Goal: Information Seeking & Learning: Learn about a topic

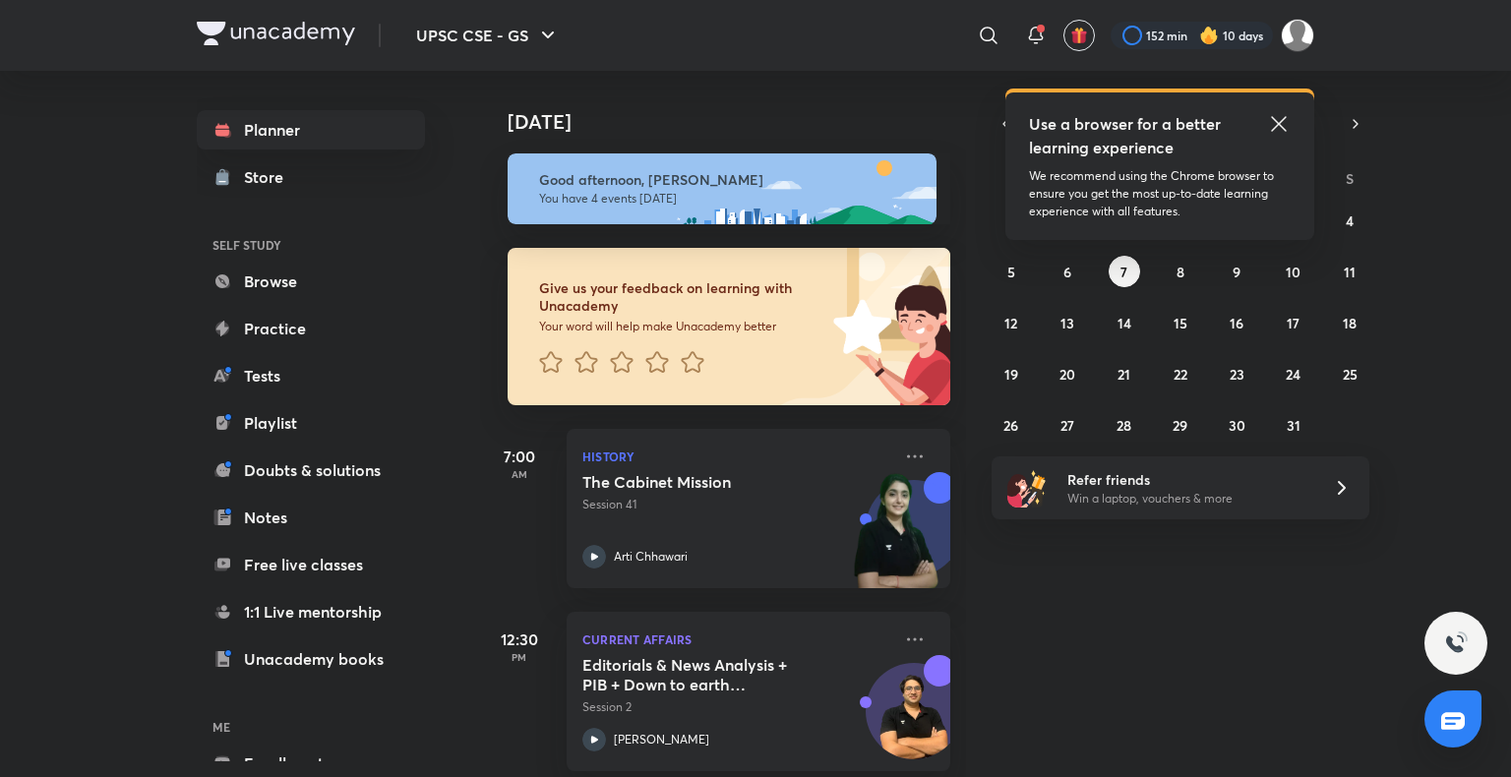
click at [339, 497] on div "Planner Store SELF STUDY Browse Practice Tests Playlist Doubts & solutions Note…" at bounding box center [311, 470] width 228 height 720
click at [260, 521] on link "Notes" at bounding box center [311, 517] width 228 height 39
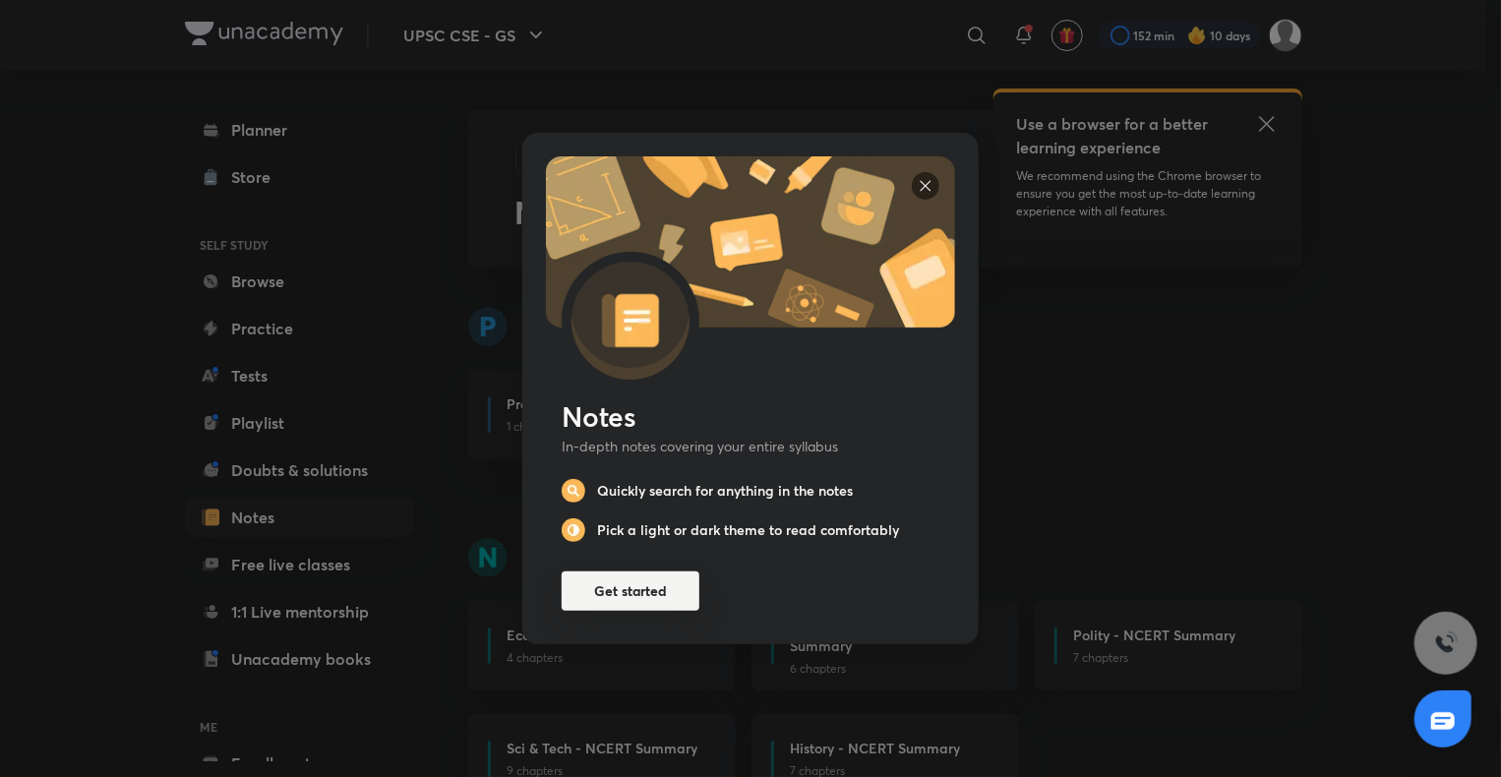
click at [635, 594] on button "Get started" at bounding box center [631, 590] width 138 height 39
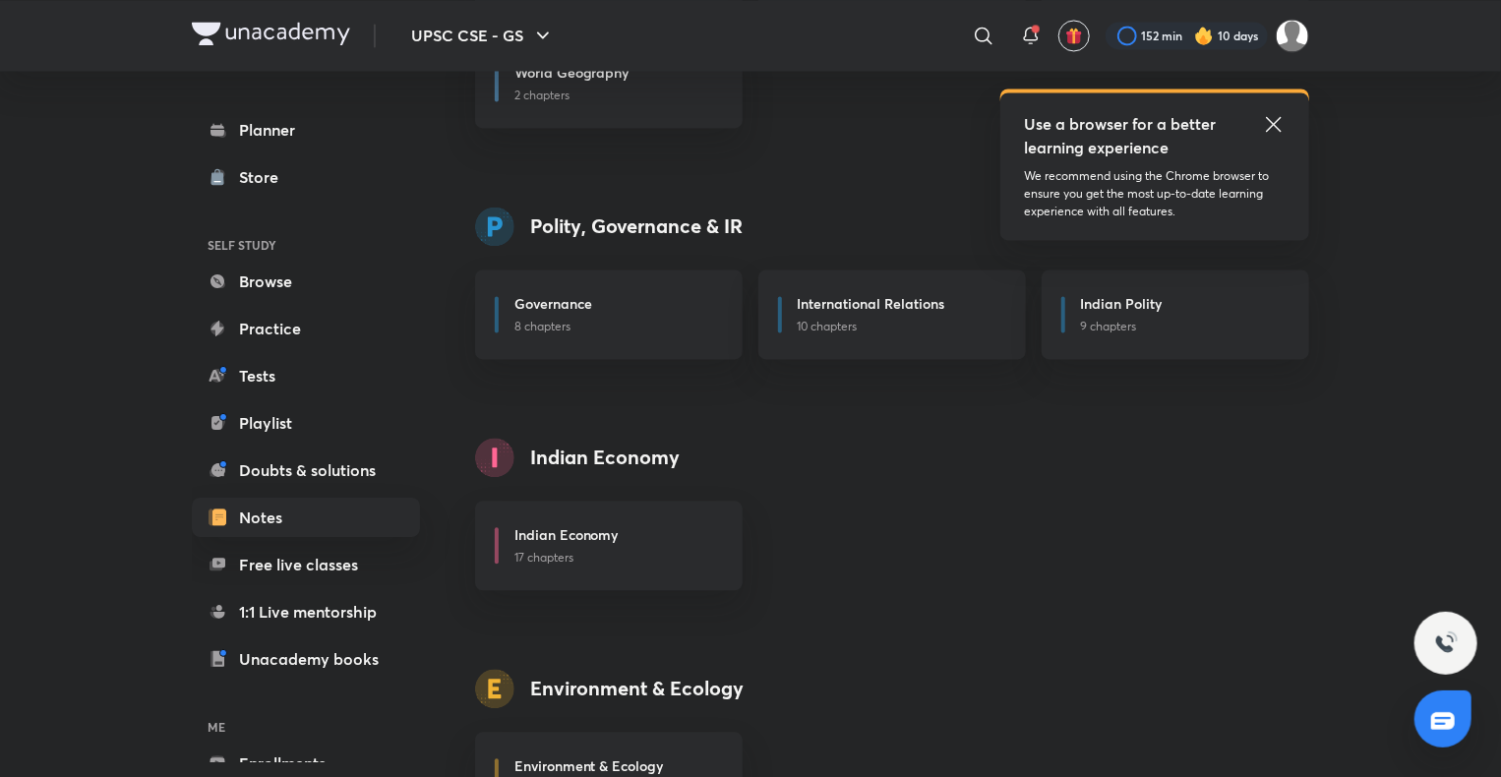
scroll to position [1945, 0]
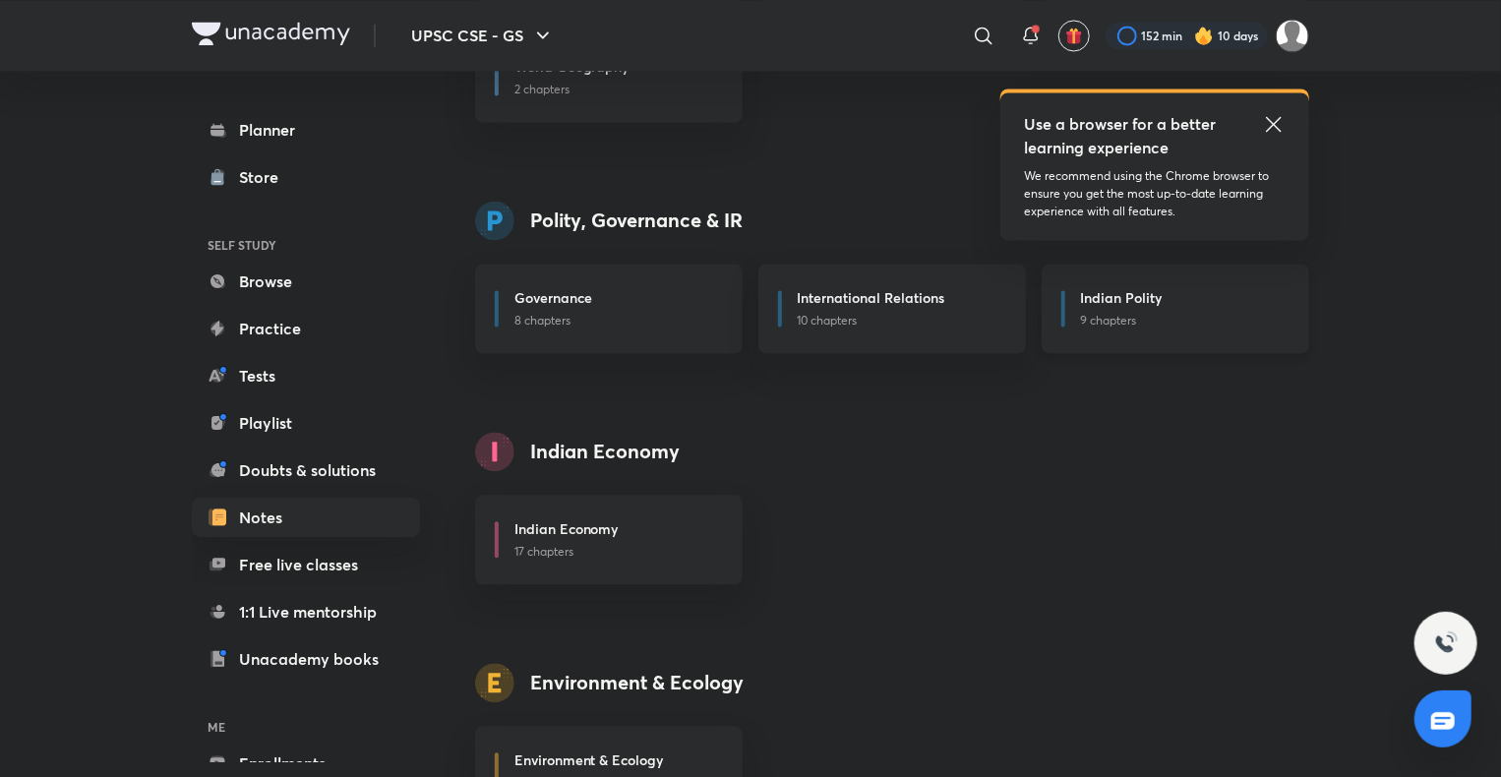
click at [1130, 319] on p "9 chapters" at bounding box center [1183, 321] width 205 height 18
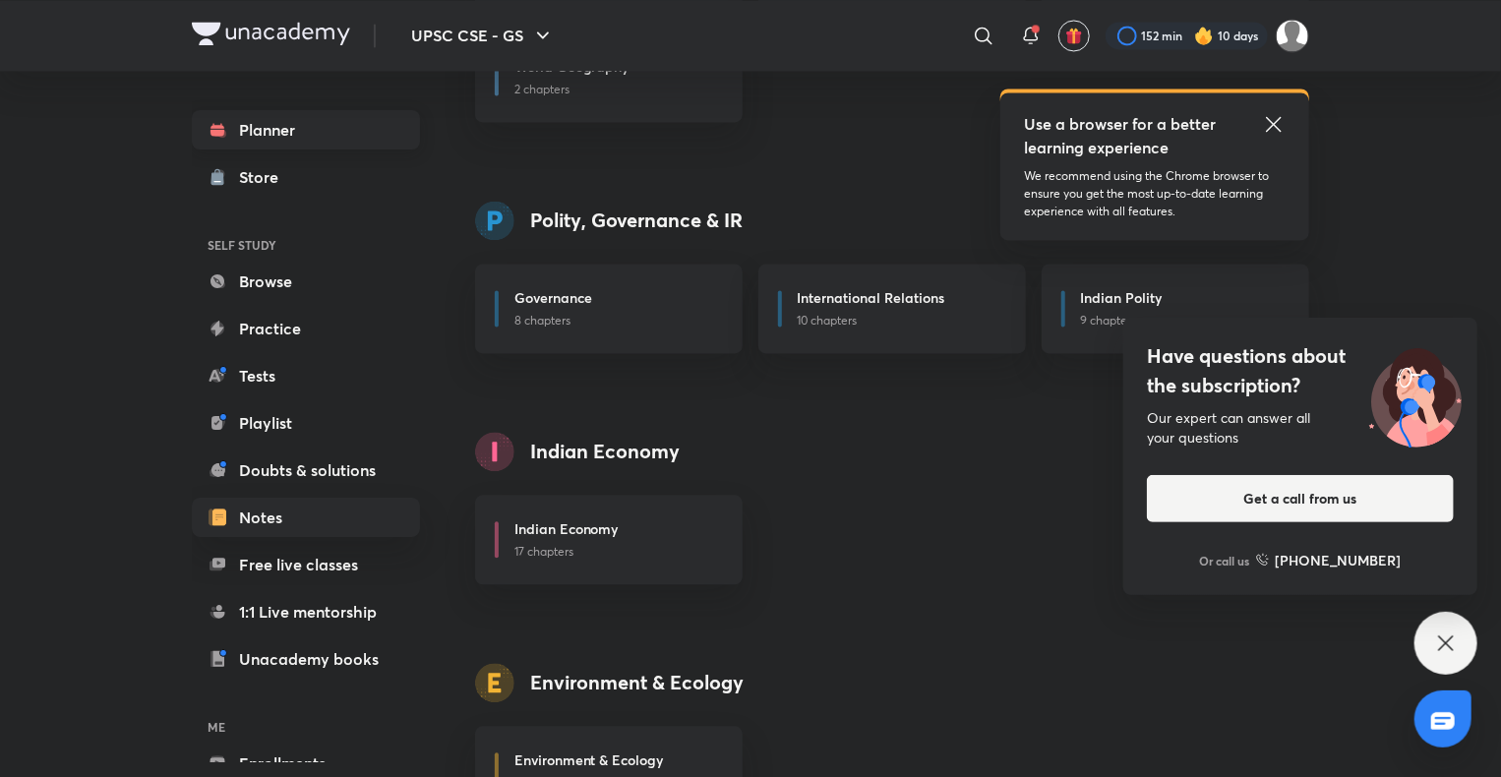
click at [312, 133] on link "Planner" at bounding box center [306, 129] width 228 height 39
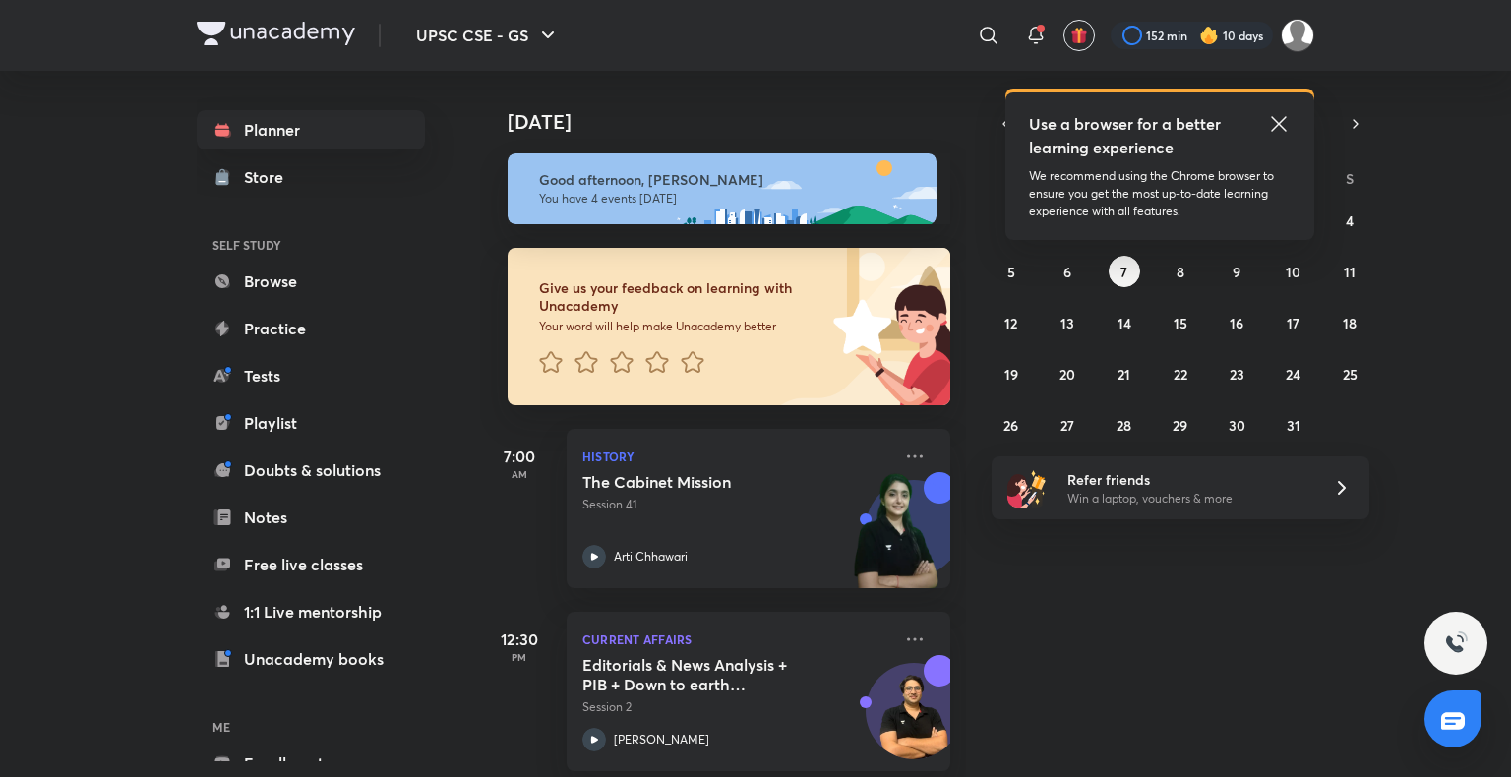
click at [1280, 121] on icon at bounding box center [1278, 123] width 15 height 15
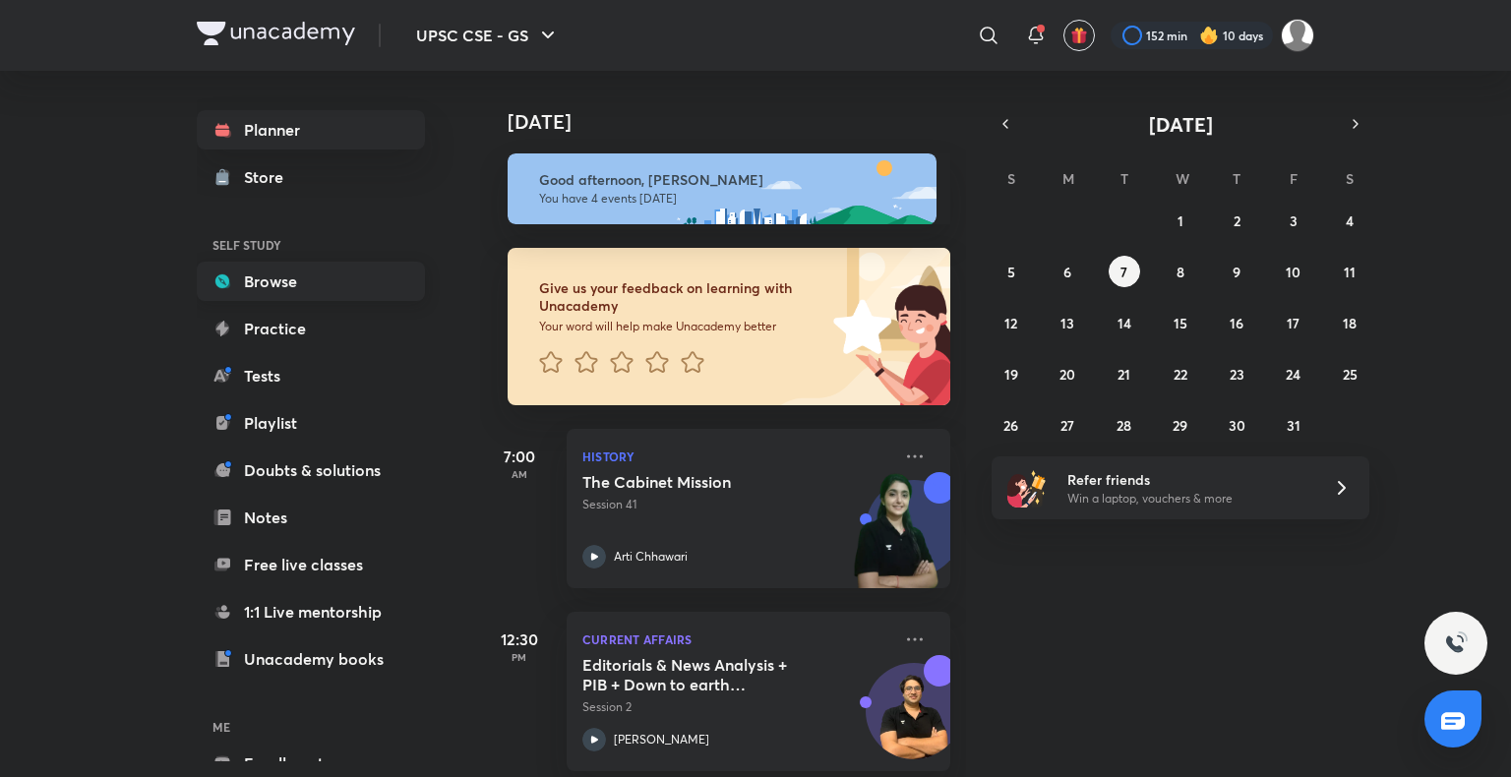
click at [246, 270] on link "Browse" at bounding box center [311, 281] width 228 height 39
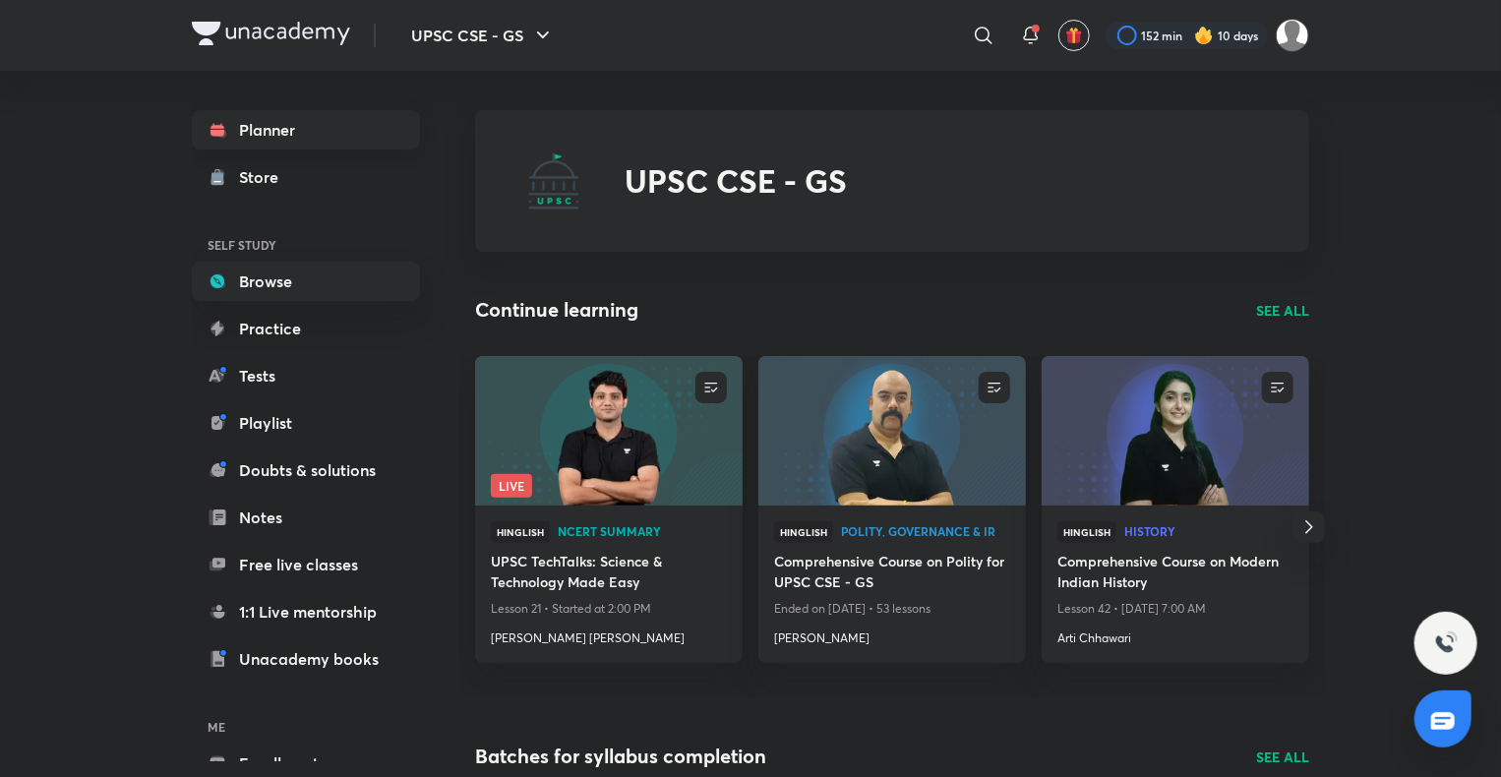
click at [299, 135] on link "Planner" at bounding box center [306, 129] width 228 height 39
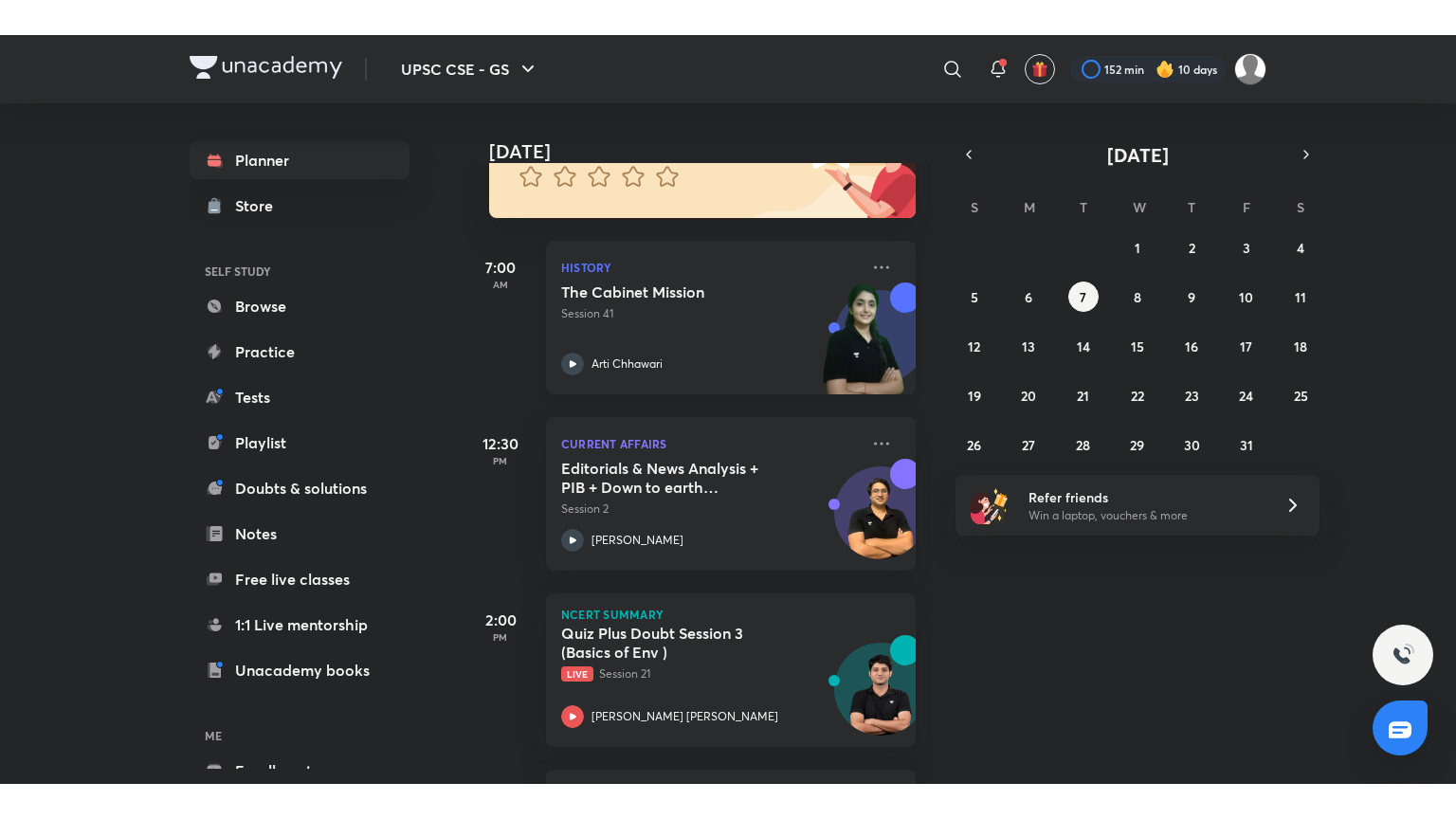
scroll to position [208, 0]
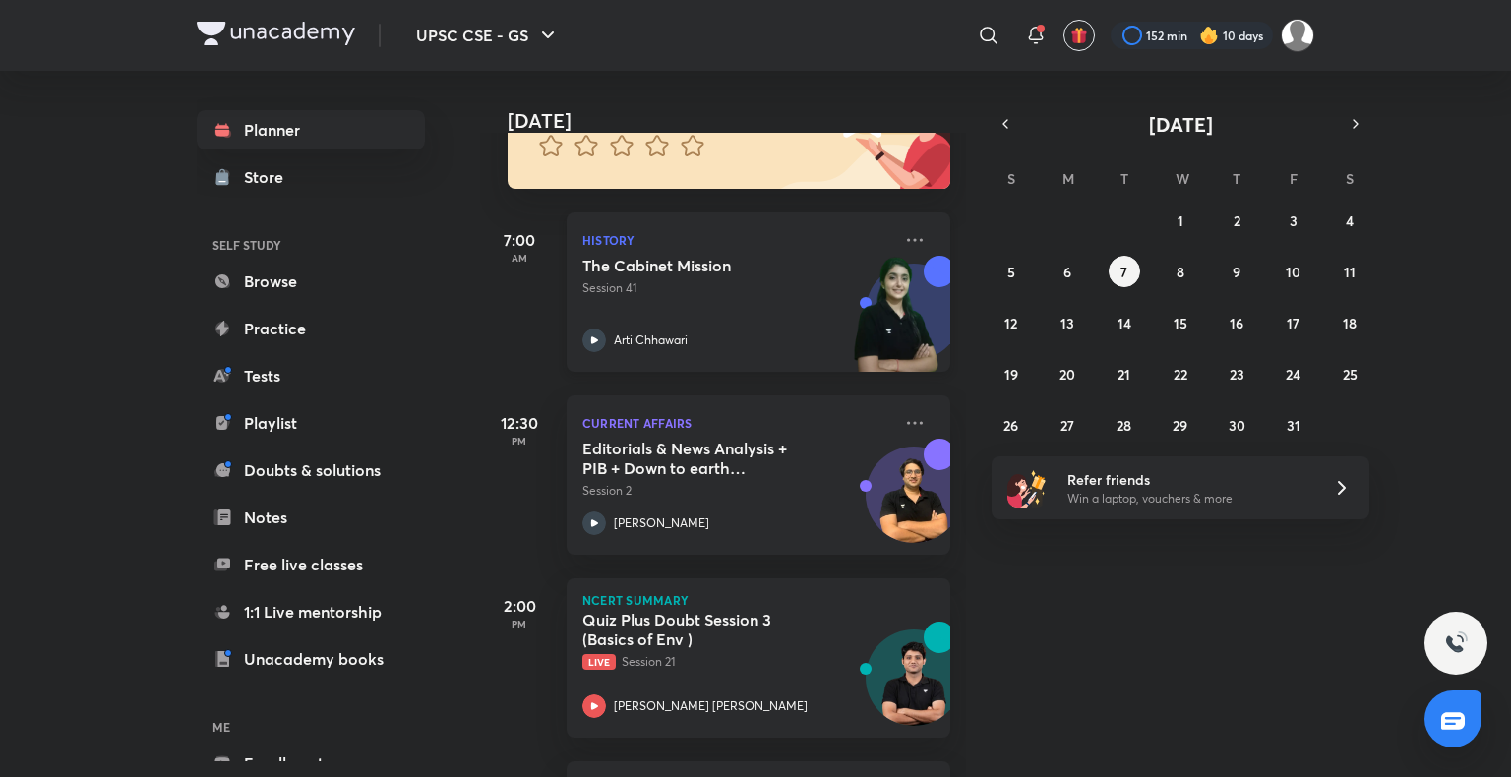
click at [782, 261] on h5 "The Cabinet Mission" at bounding box center [704, 266] width 245 height 20
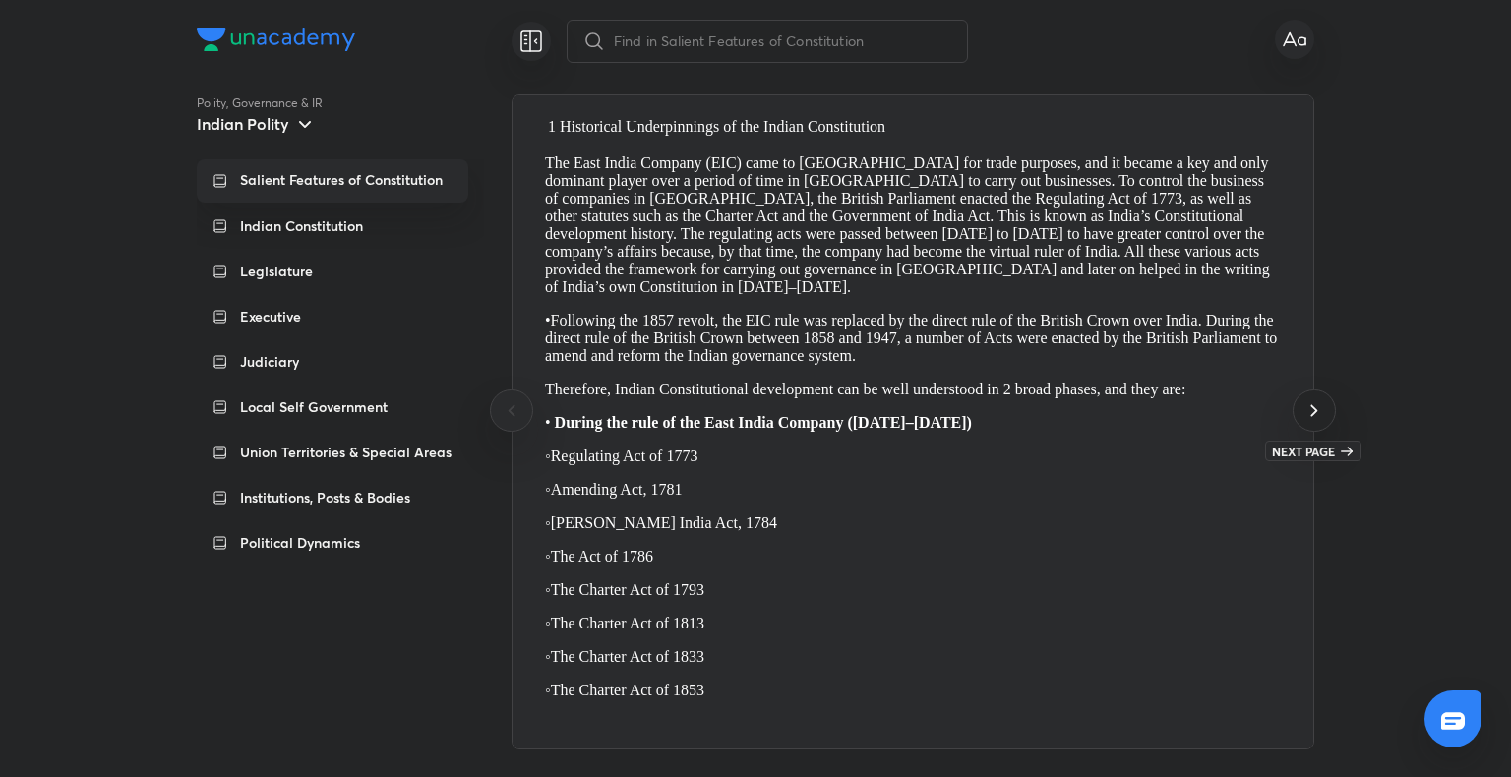
click at [1313, 419] on icon at bounding box center [1314, 410] width 24 height 24
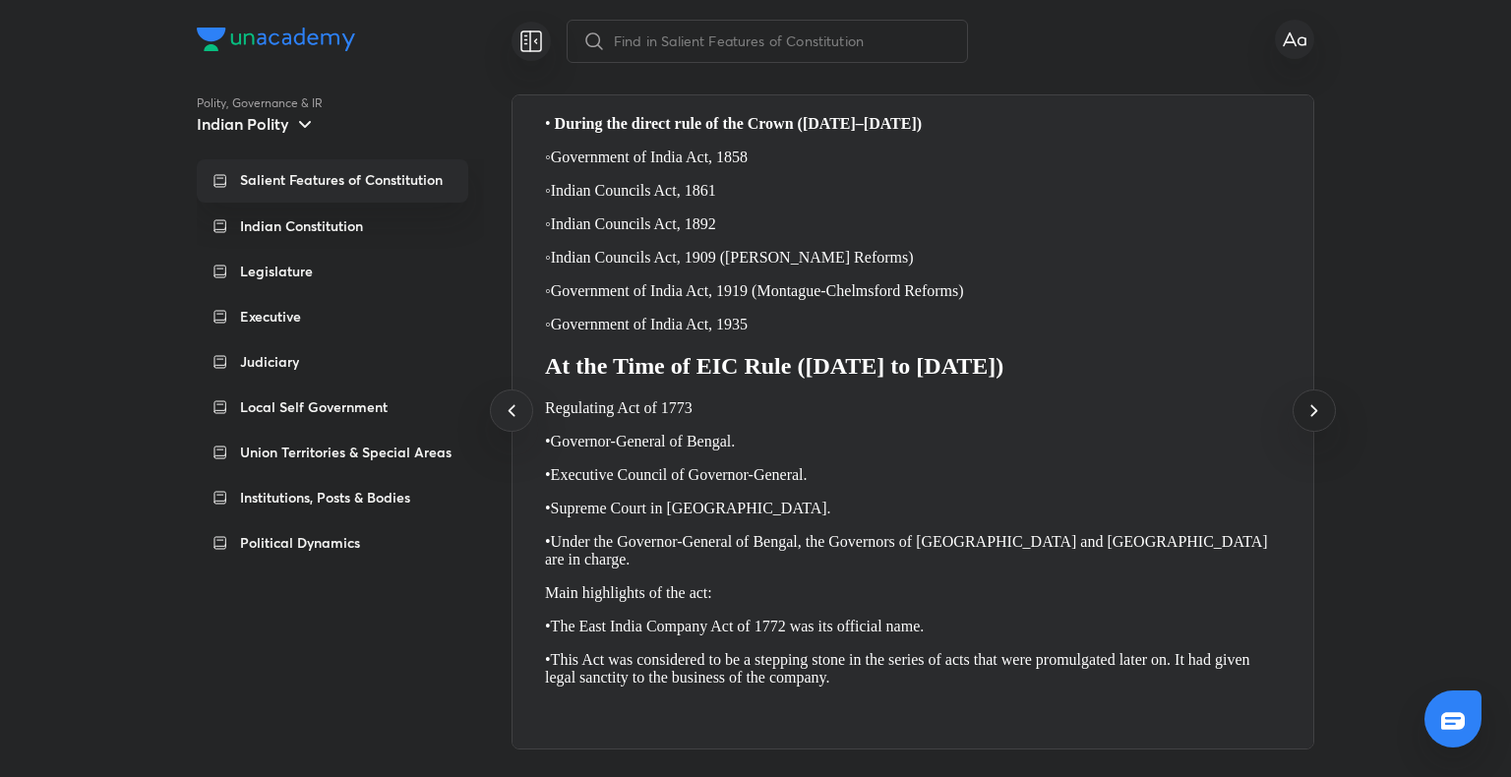
click at [1313, 419] on icon at bounding box center [1314, 410] width 24 height 24
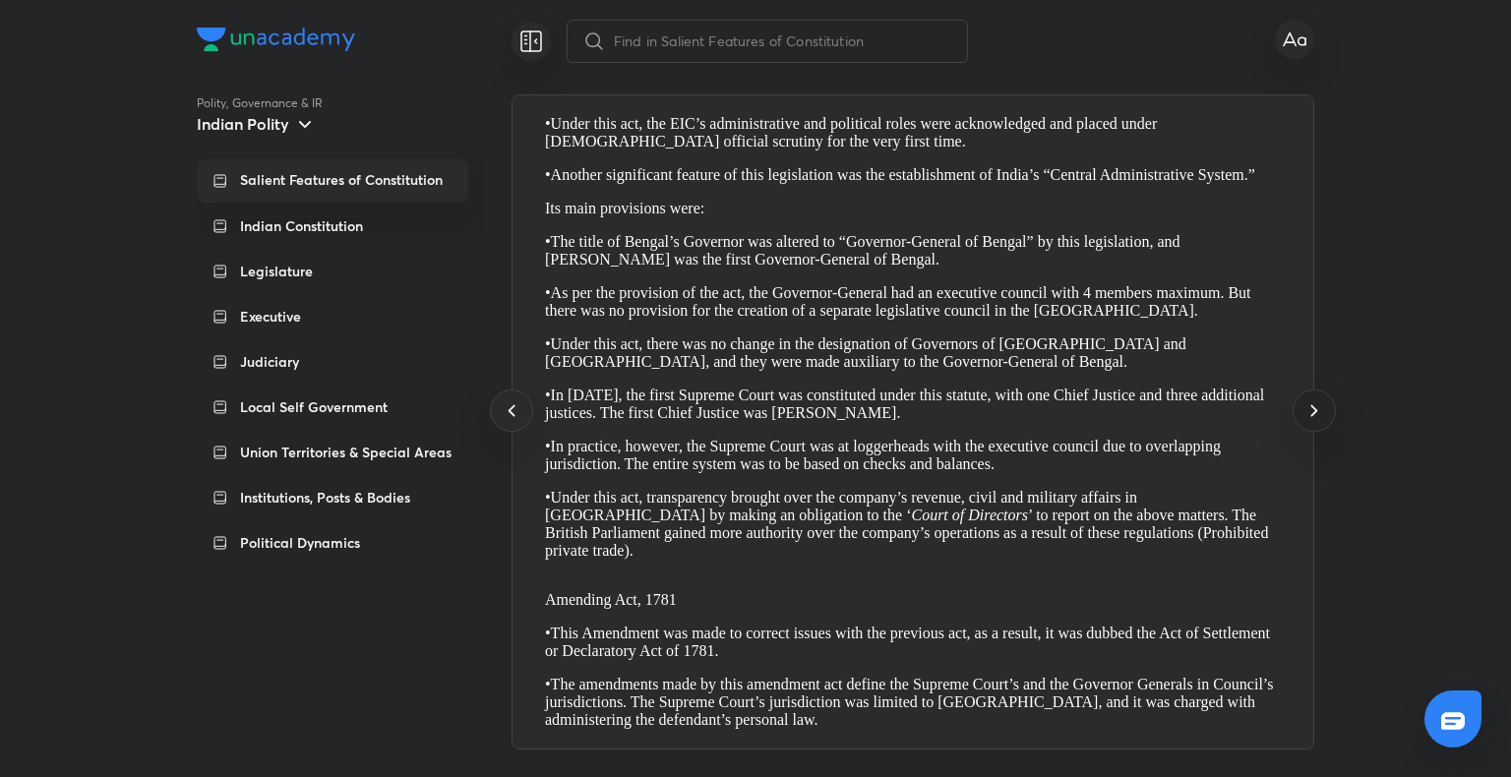
click at [1313, 419] on icon at bounding box center [1314, 410] width 24 height 24
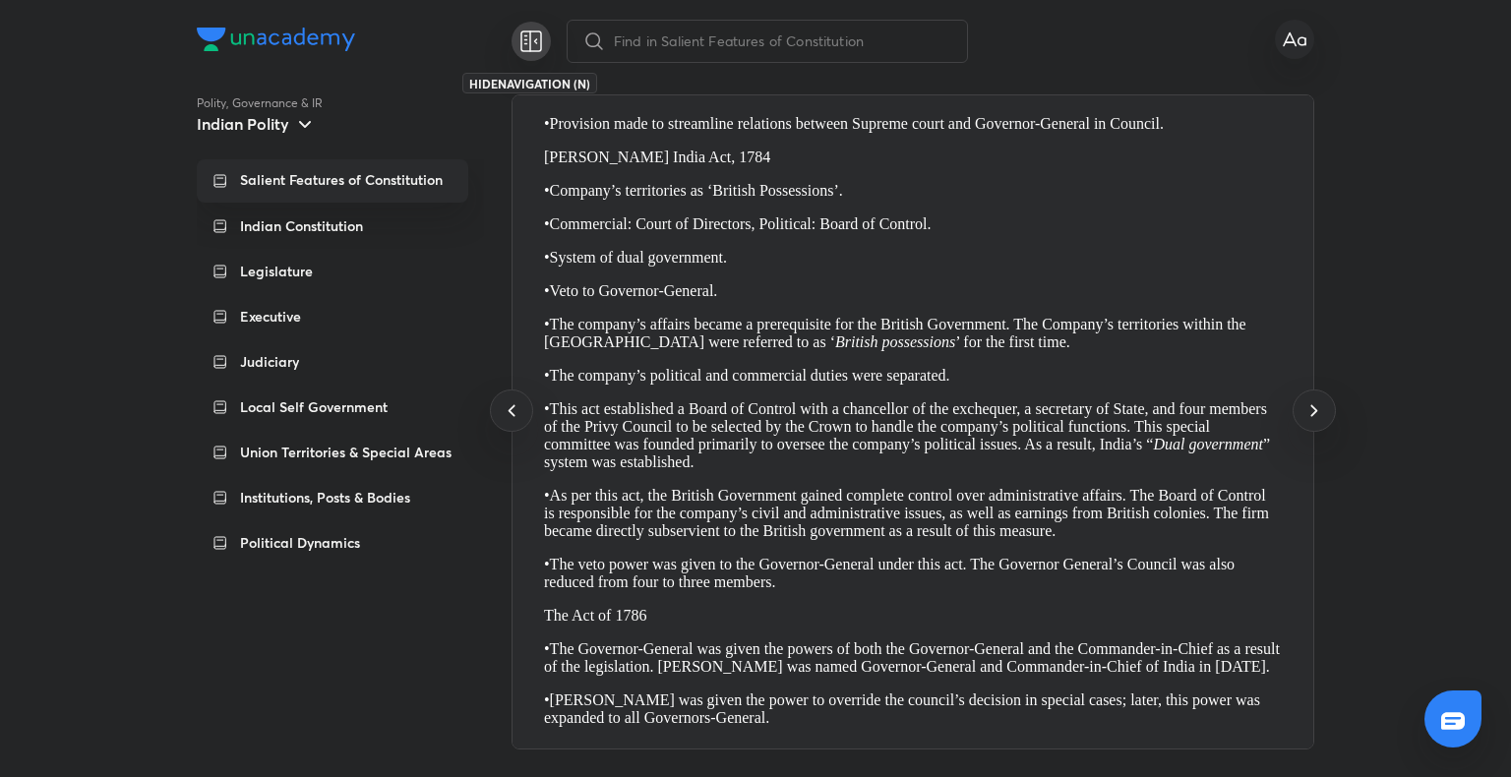
click at [540, 51] on icon at bounding box center [531, 42] width 24 height 24
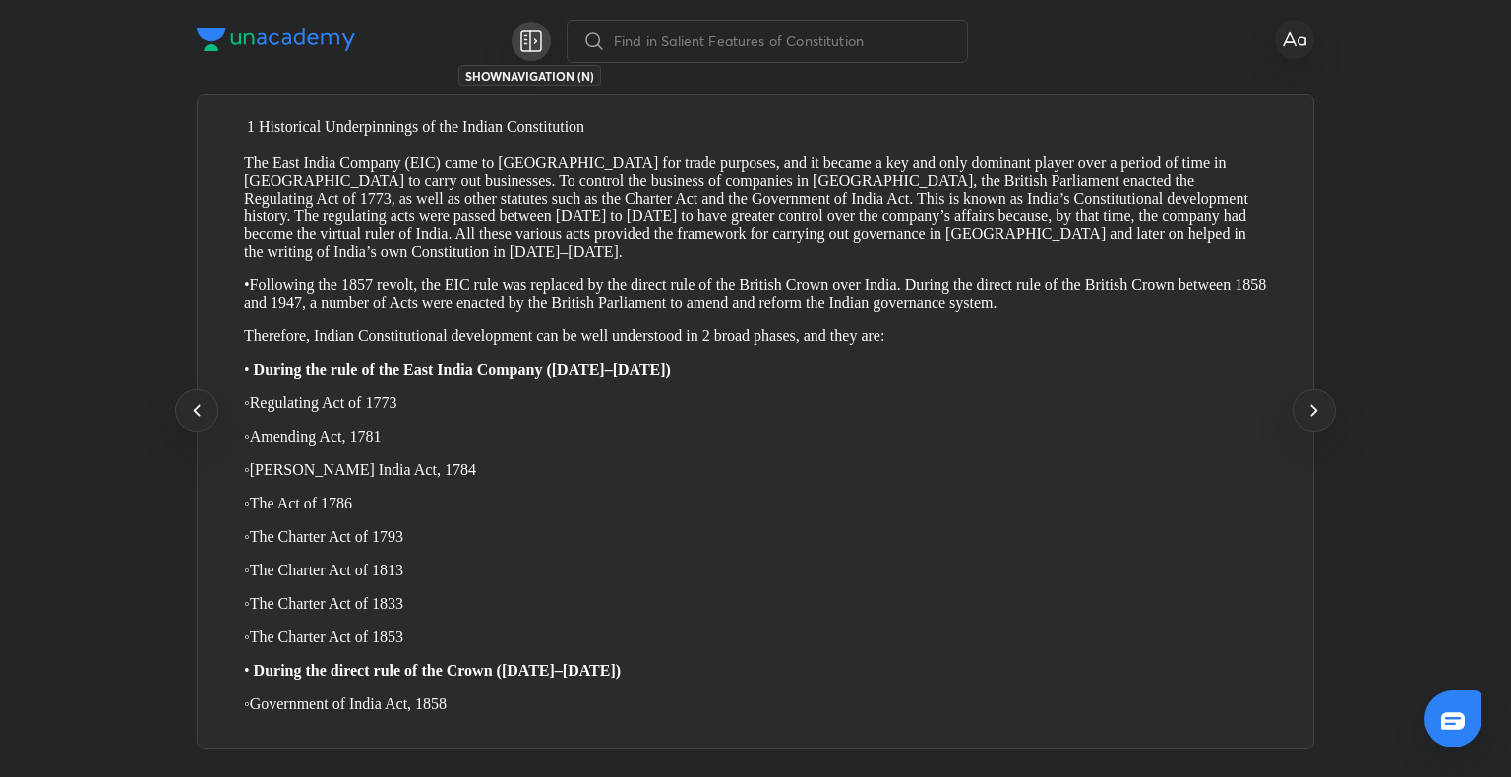
scroll to position [0, 2231]
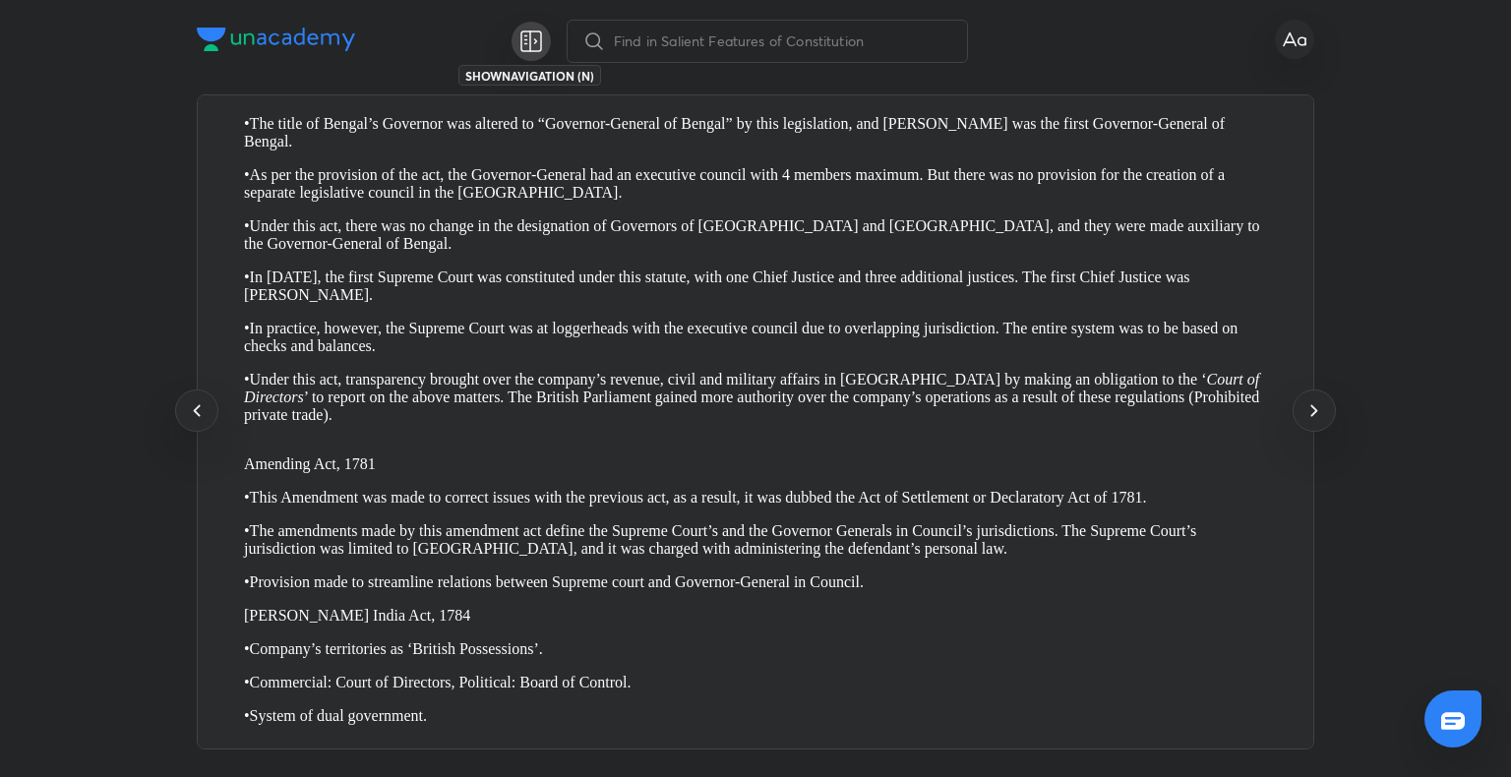
click at [540, 51] on icon at bounding box center [531, 42] width 24 height 24
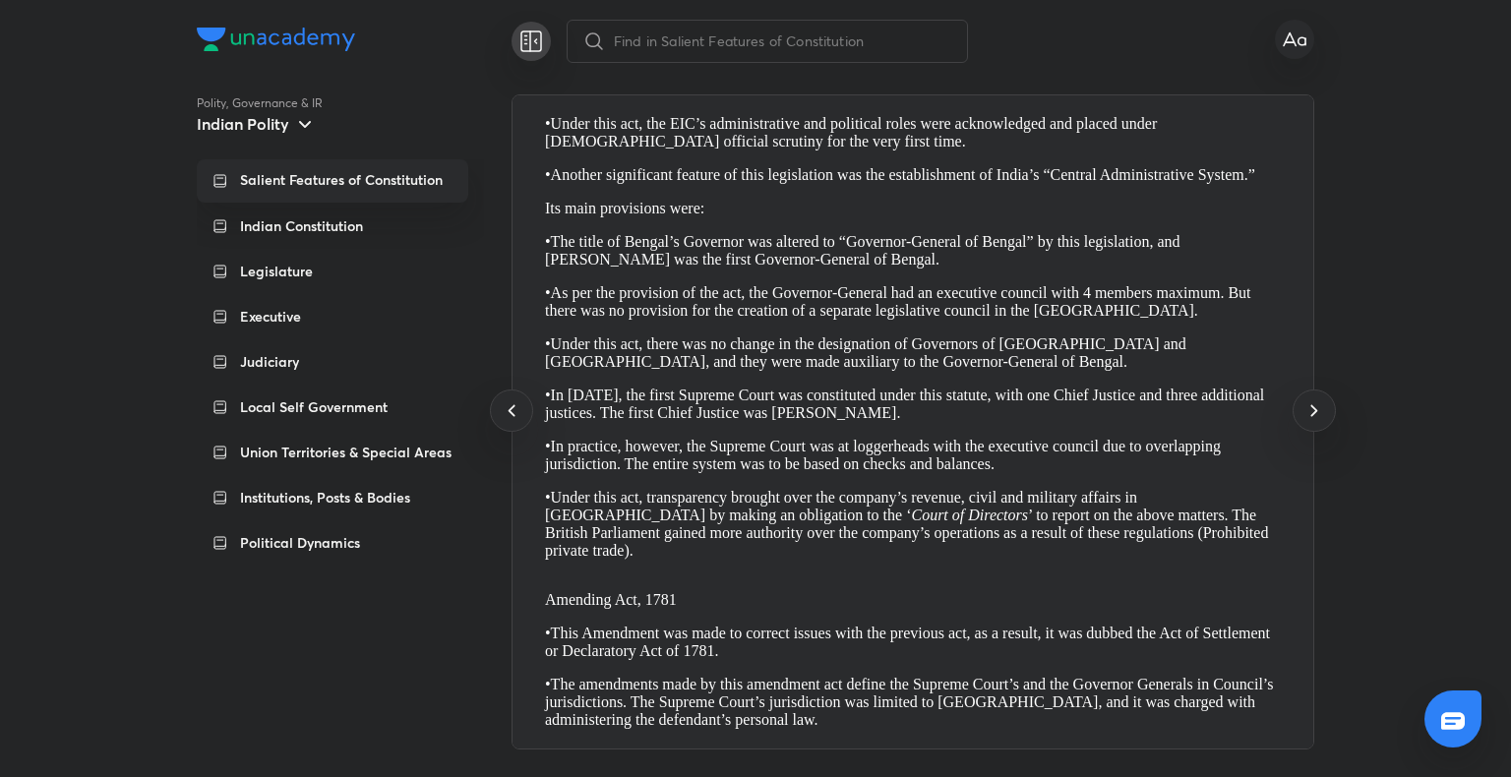
scroll to position [0, 0]
